Goal: Task Accomplishment & Management: Use online tool/utility

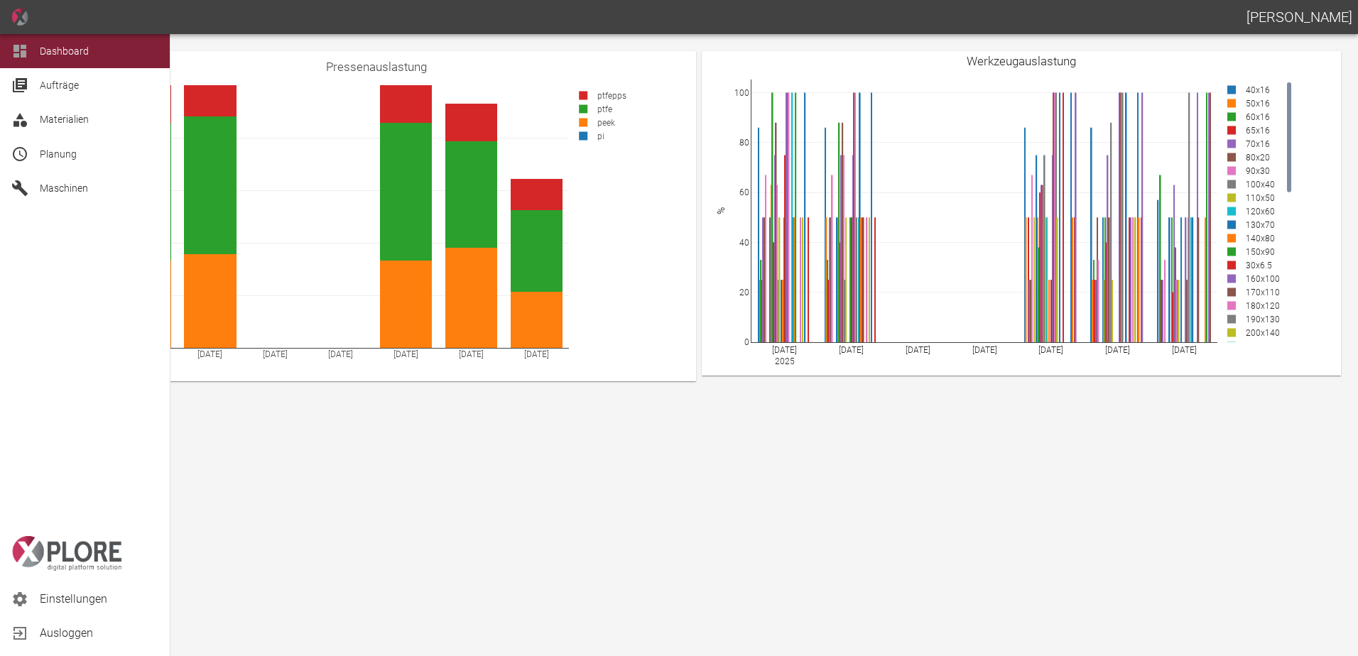
click at [41, 156] on span "Planung" at bounding box center [58, 153] width 37 height 11
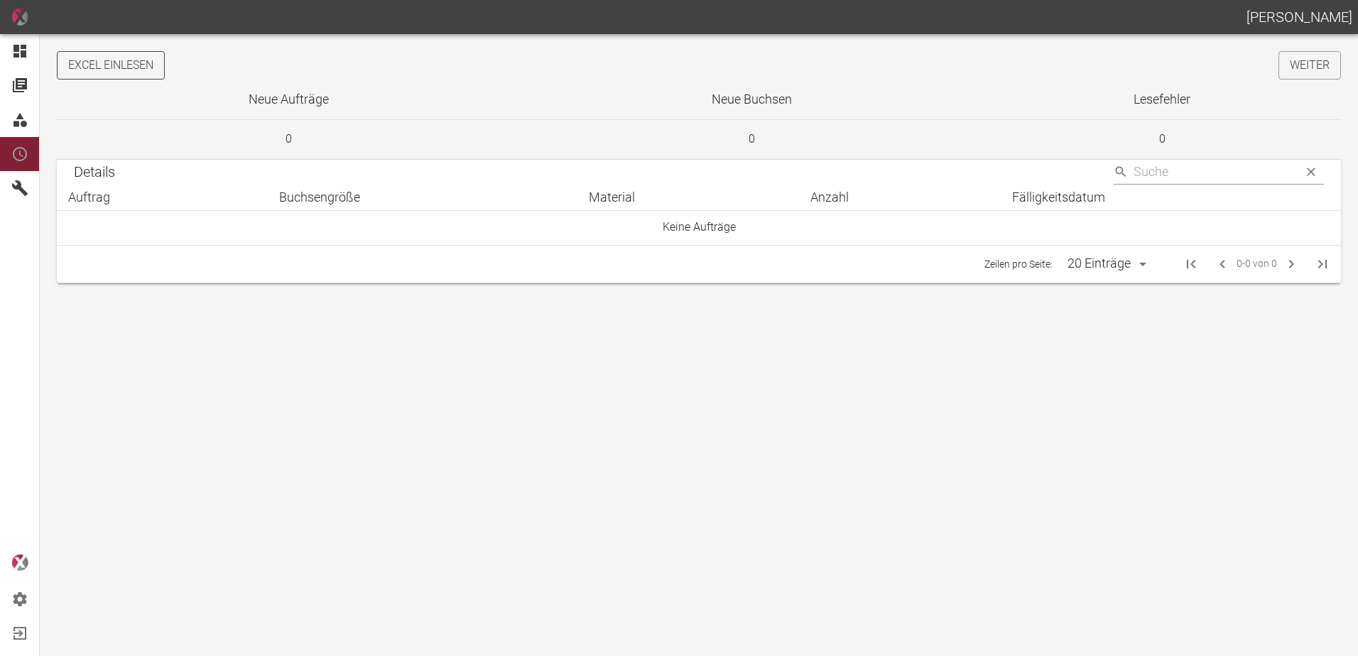
click at [116, 57] on button "Excel einlesen" at bounding box center [111, 65] width 108 height 28
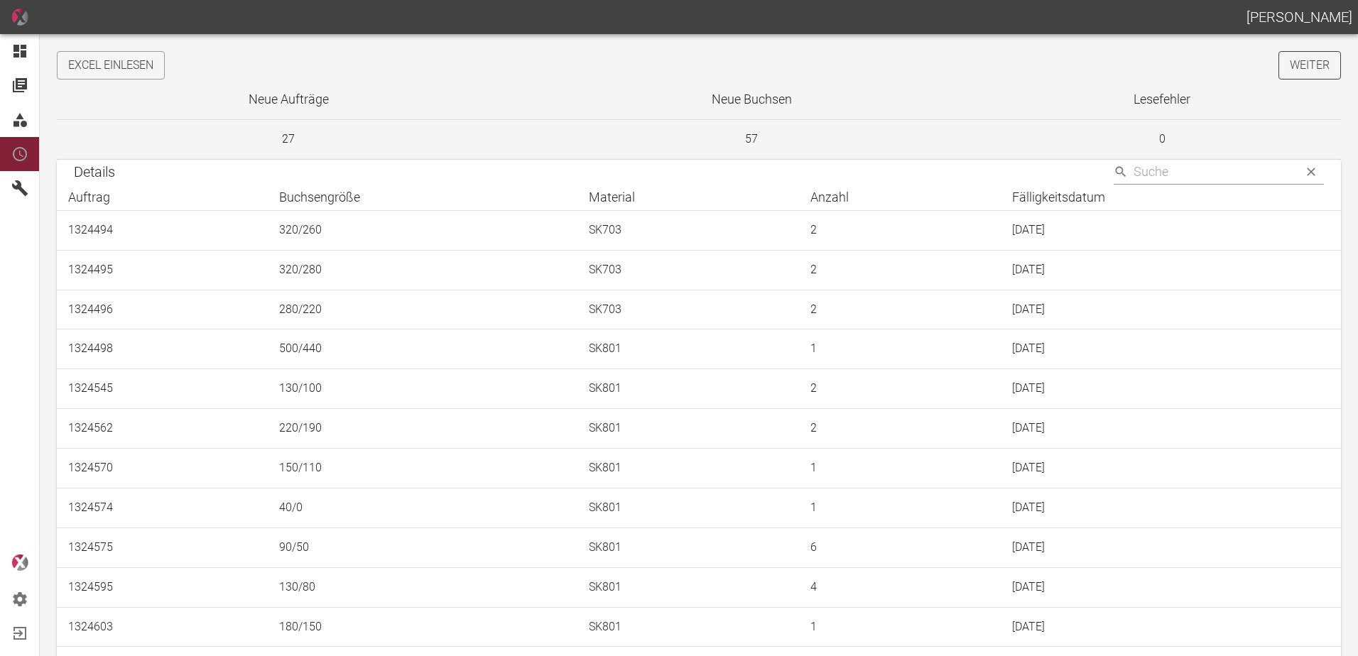
click at [1303, 67] on link "Weiter" at bounding box center [1310, 65] width 63 height 28
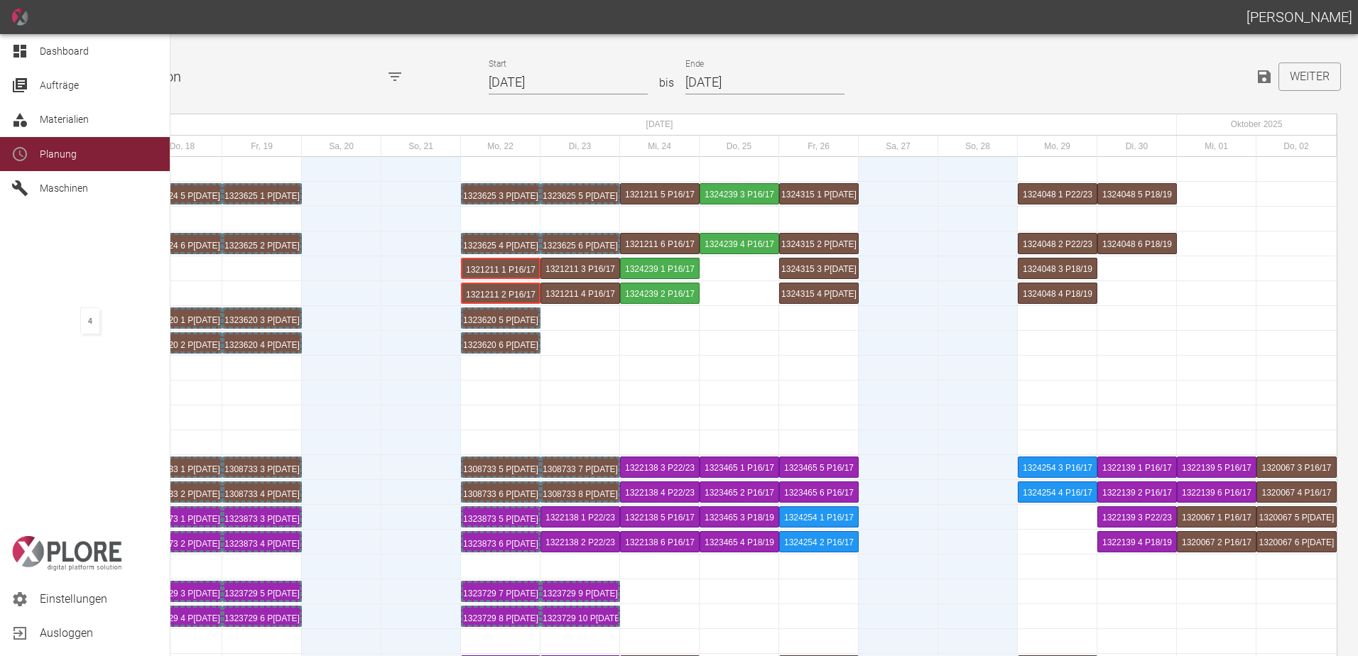
click at [24, 45] on icon at bounding box center [19, 51] width 17 height 17
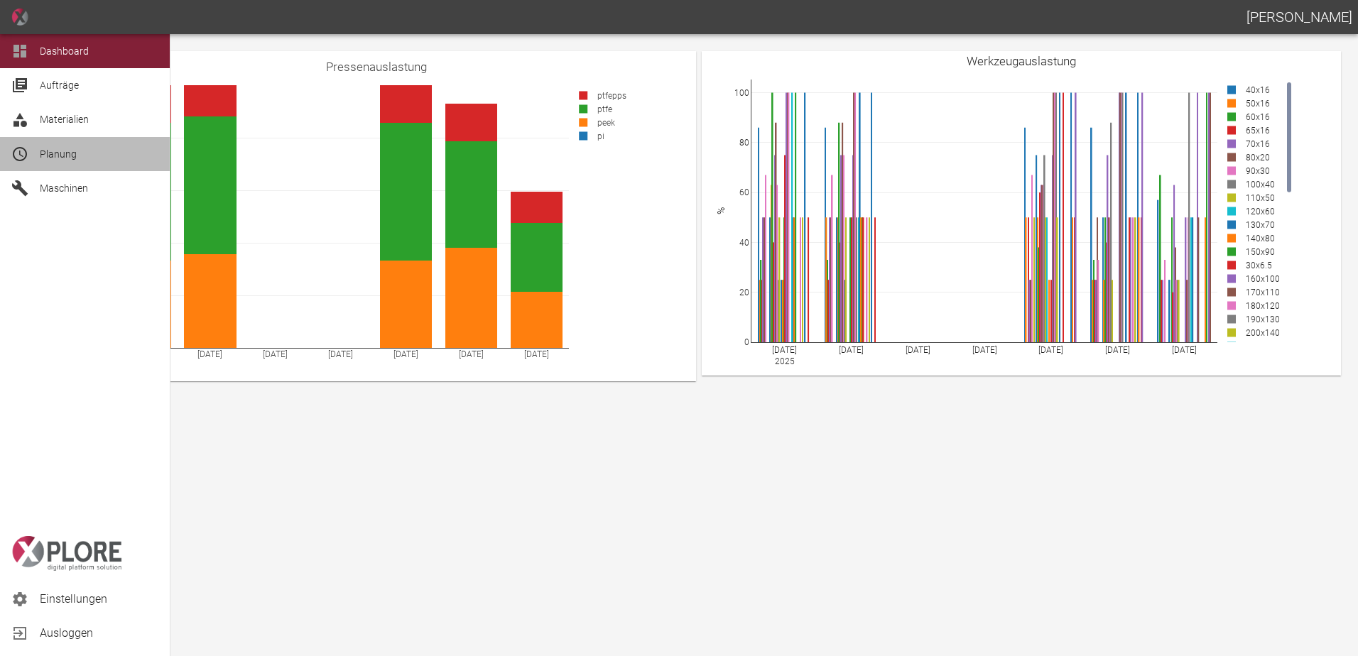
click at [58, 156] on span "Planung" at bounding box center [58, 153] width 37 height 11
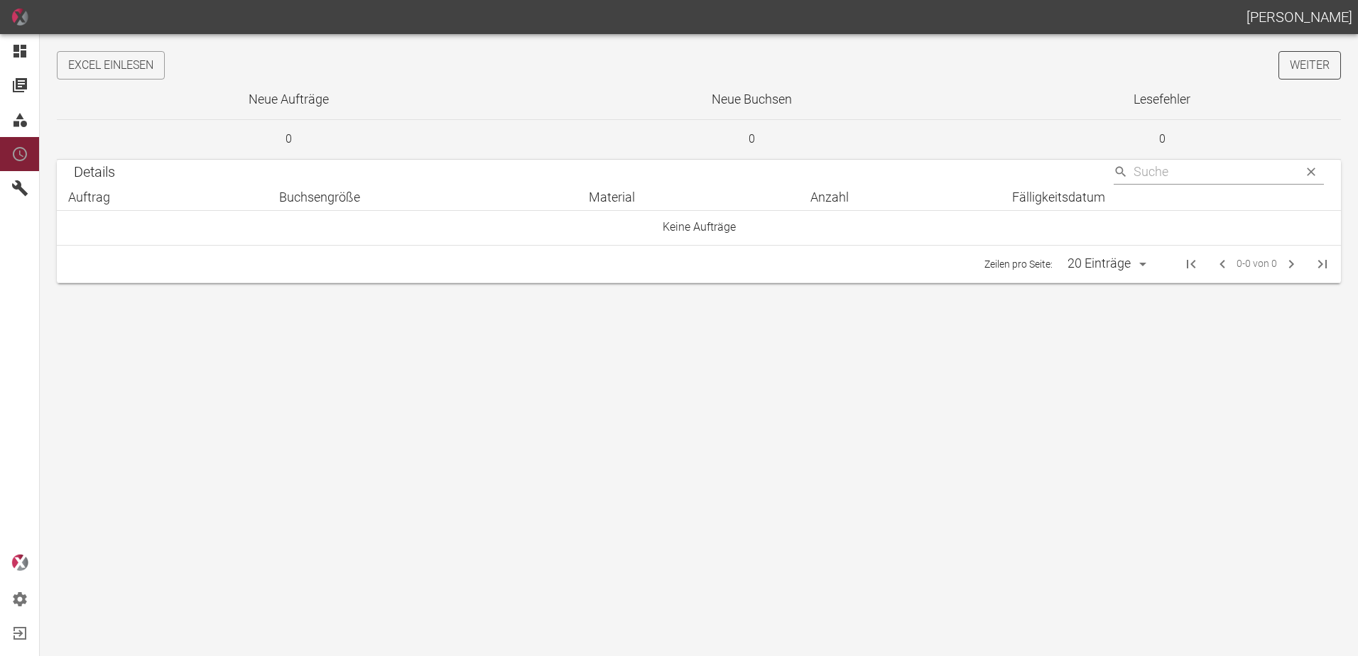
click at [1296, 70] on link "Weiter" at bounding box center [1310, 65] width 63 height 28
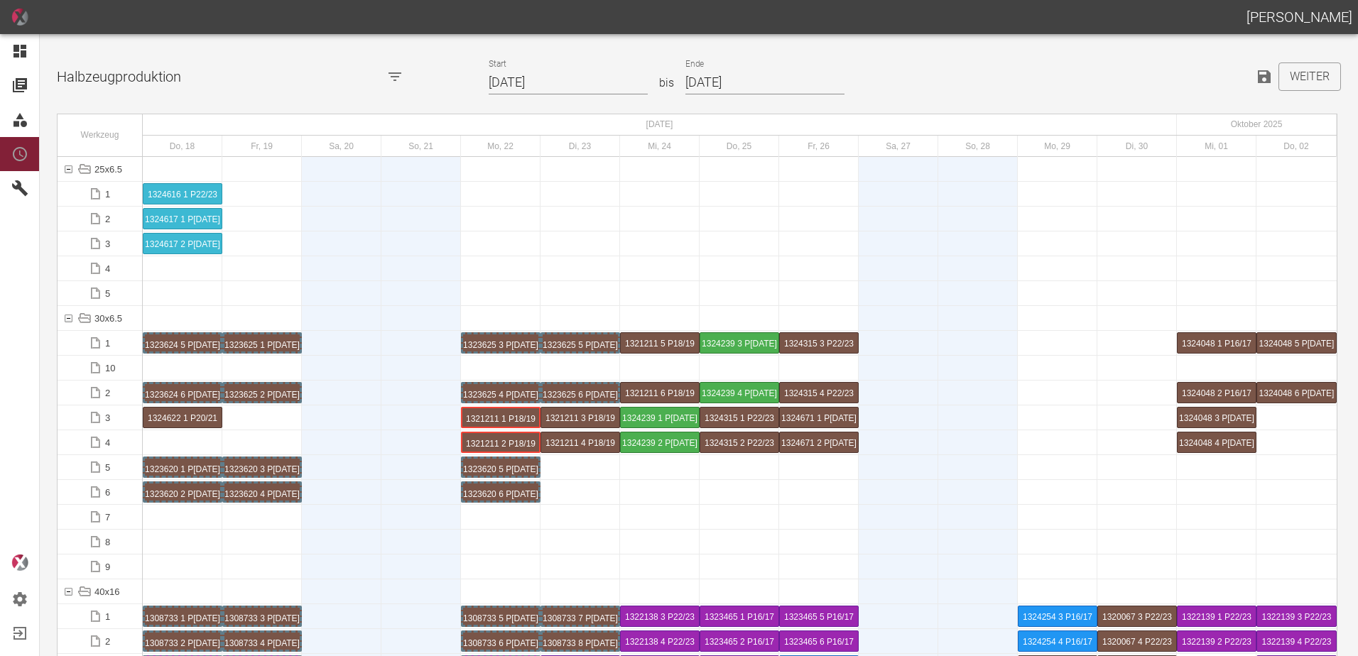
click at [575, 86] on input "[DATE]" at bounding box center [568, 82] width 159 height 25
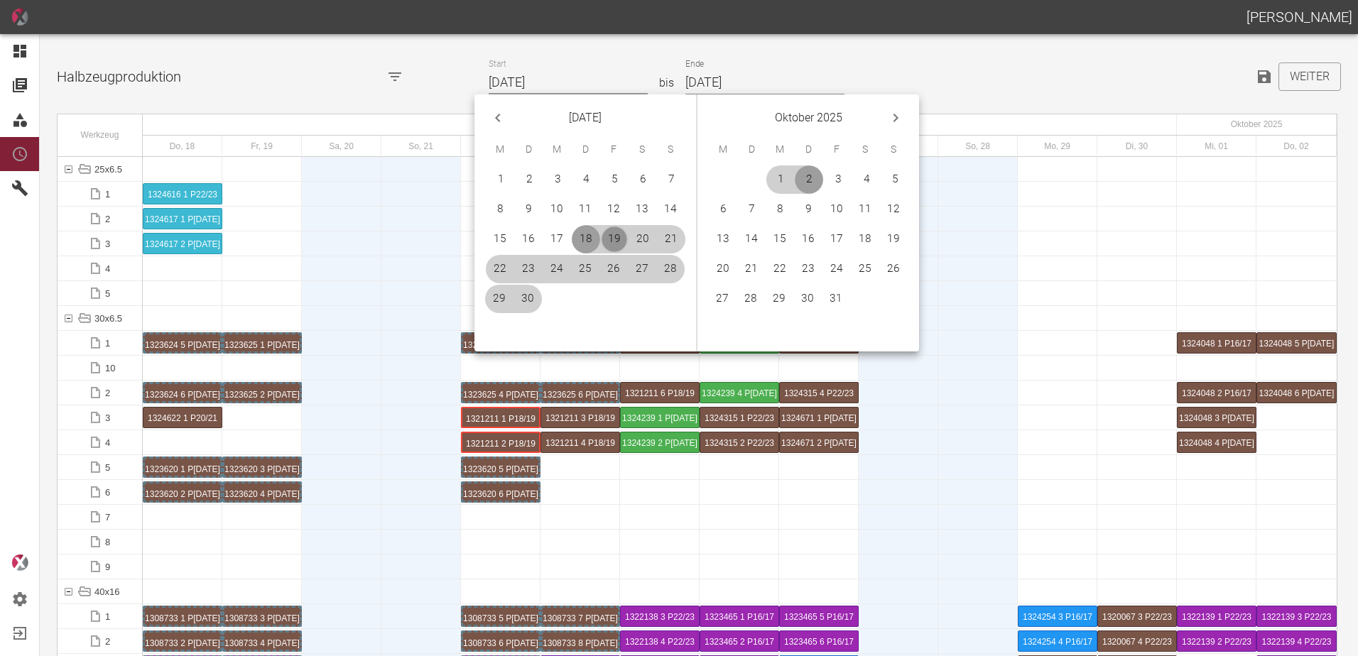
click at [611, 240] on button "19" at bounding box center [614, 239] width 28 height 28
type input "[DATE]"
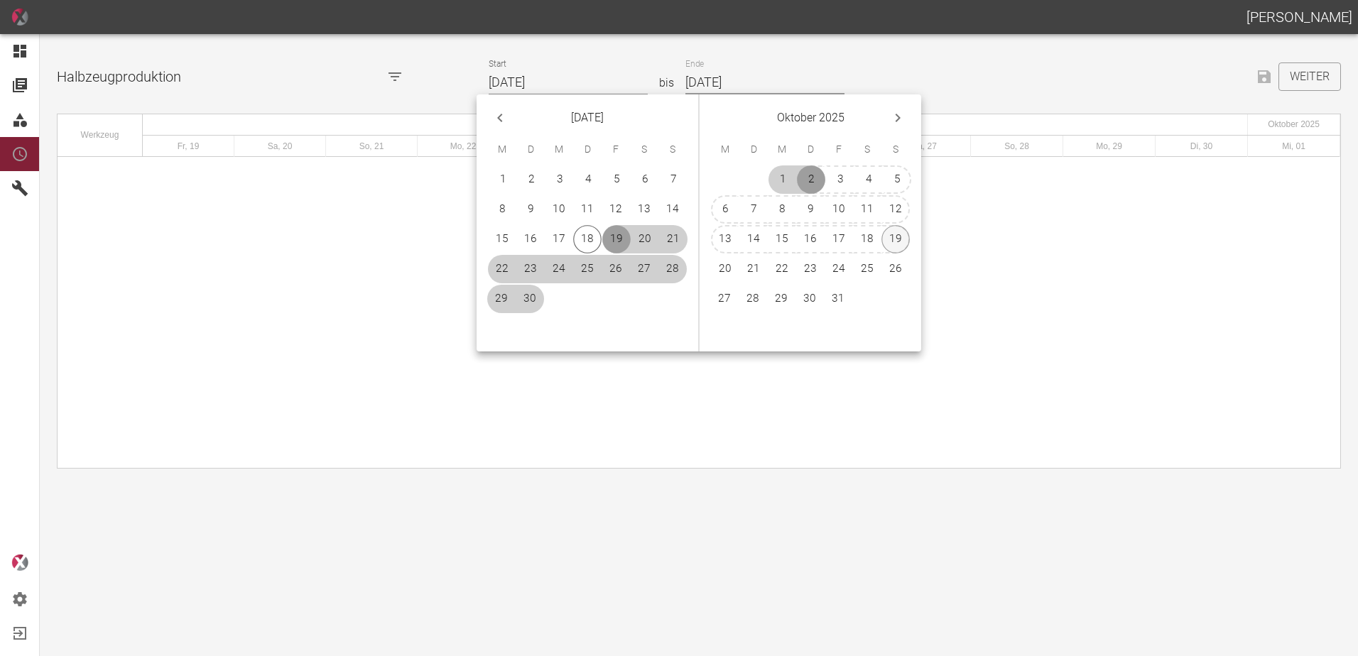
click at [888, 244] on button "19" at bounding box center [896, 239] width 28 height 28
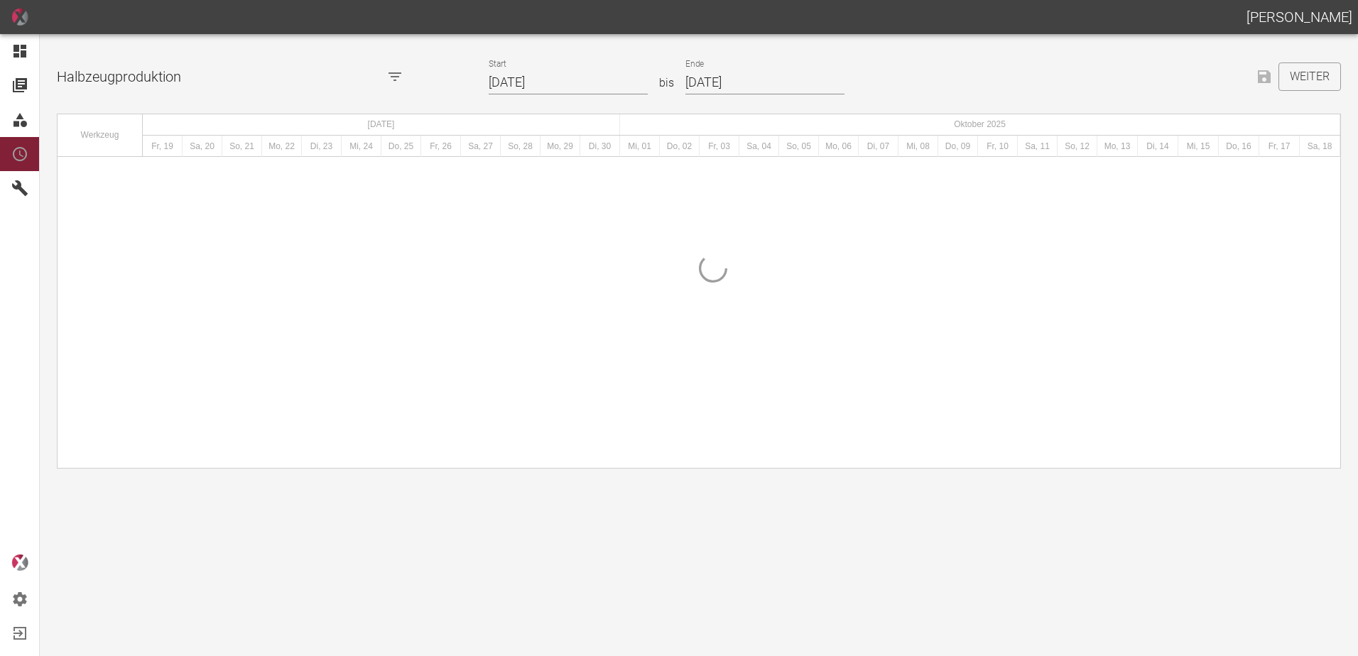
type input "[DATE]"
